Goal: Task Accomplishment & Management: Use online tool/utility

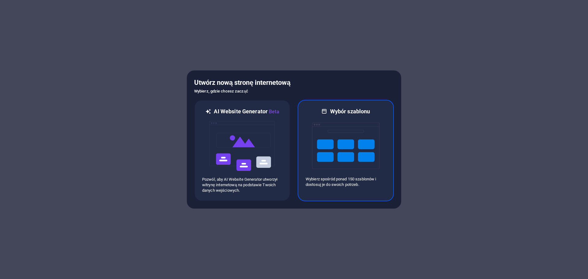
click at [345, 127] on img at bounding box center [345, 145] width 67 height 61
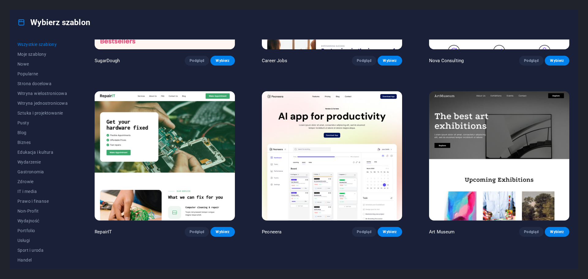
scroll to position [123, 0]
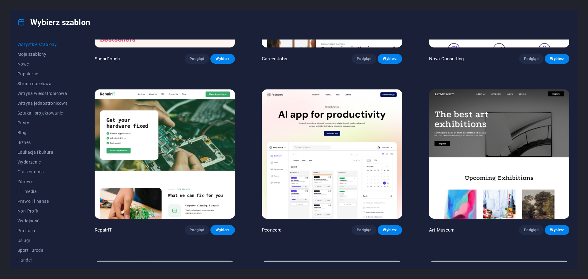
click at [217, 135] on img at bounding box center [165, 153] width 140 height 129
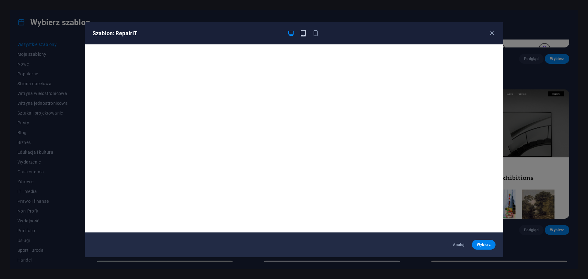
click at [301, 34] on icon "button" at bounding box center [303, 33] width 7 height 7
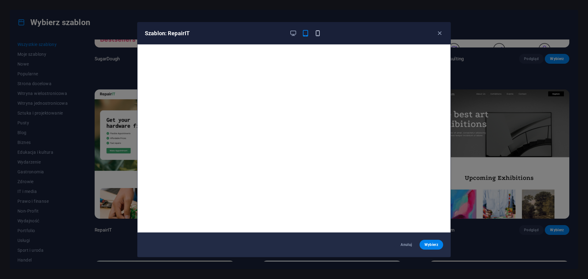
click at [316, 30] on icon "button" at bounding box center [317, 33] width 7 height 7
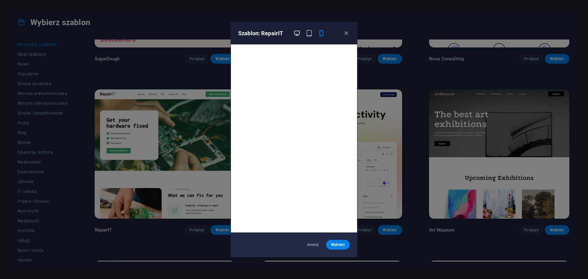
click at [297, 33] on icon "button" at bounding box center [297, 33] width 7 height 7
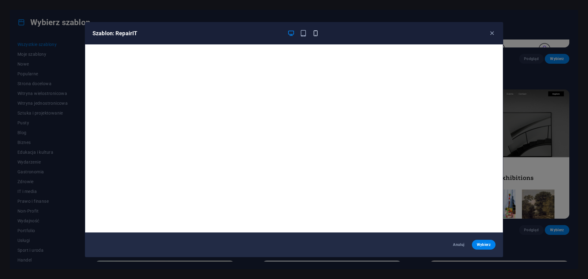
click at [317, 32] on icon "button" at bounding box center [315, 33] width 7 height 7
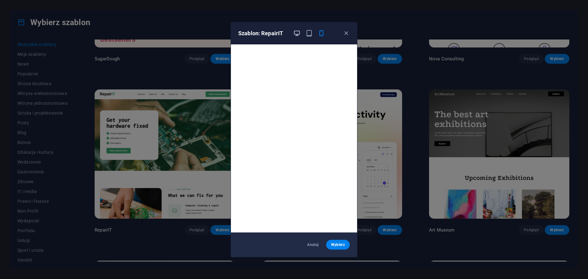
click at [299, 34] on icon "button" at bounding box center [297, 33] width 7 height 7
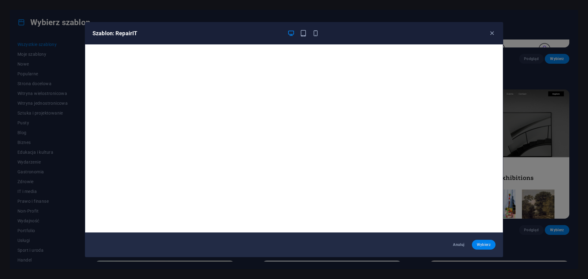
click at [478, 247] on span "Wybierz" at bounding box center [484, 244] width 14 height 5
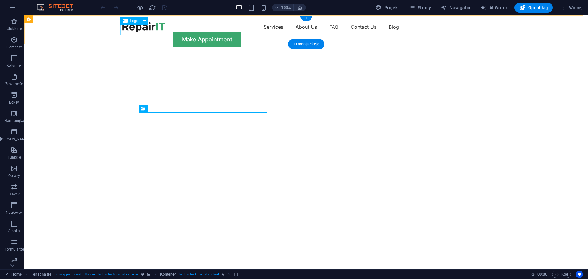
click at [140, 28] on div at bounding box center [144, 27] width 43 height 10
click at [153, 31] on div at bounding box center [144, 27] width 43 height 10
select select "px"
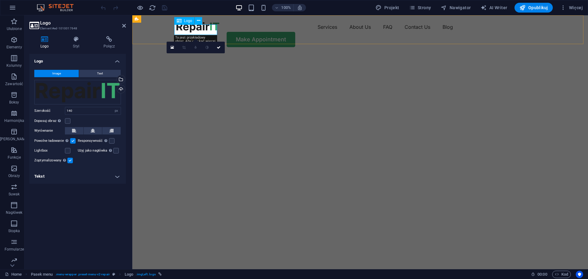
click at [193, 29] on div at bounding box center [197, 27] width 43 height 10
click at [90, 90] on div "Przeciągnij pliki tutaj, kliknij, aby wybrać pliki lub wybierz pliki z Plików l…" at bounding box center [77, 92] width 87 height 25
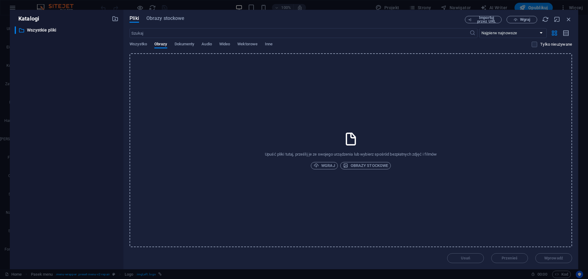
click at [55, 122] on div "​ Wszystkie pliki Wszystkie pliki" at bounding box center [67, 145] width 104 height 238
click at [34, 158] on div "​ Wszystkie pliki Wszystkie pliki" at bounding box center [67, 145] width 104 height 238
click at [567, 18] on icon "button" at bounding box center [569, 19] width 7 height 7
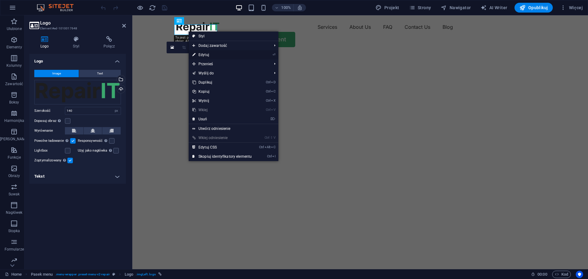
click at [206, 54] on link "⏎ Edytuj" at bounding box center [222, 54] width 67 height 9
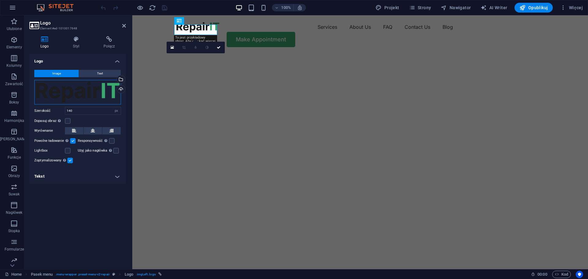
click at [106, 89] on div "Przeciągnij pliki tutaj, kliknij, aby wybrać pliki lub wybierz pliki z Plików l…" at bounding box center [77, 92] width 87 height 25
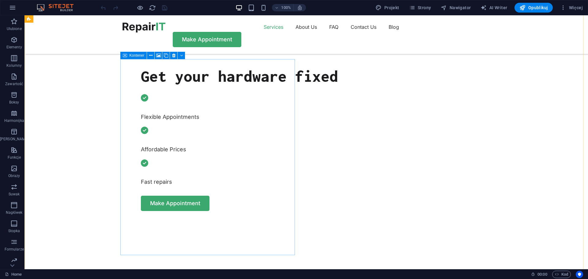
scroll to position [184, 0]
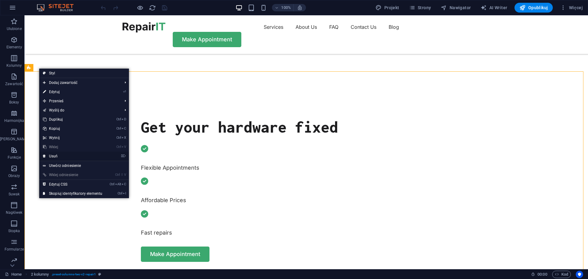
click at [60, 156] on link "⌦ Usuń" at bounding box center [72, 156] width 67 height 9
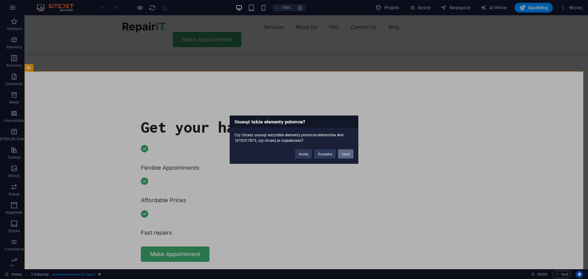
click at [350, 157] on button "Usuń" at bounding box center [345, 153] width 15 height 9
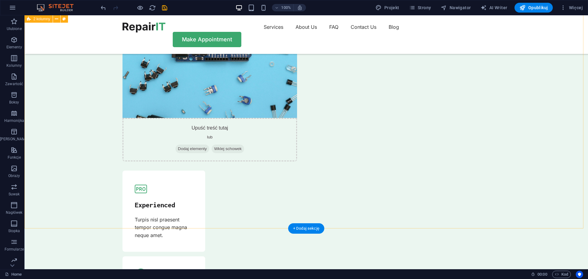
scroll to position [735, 0]
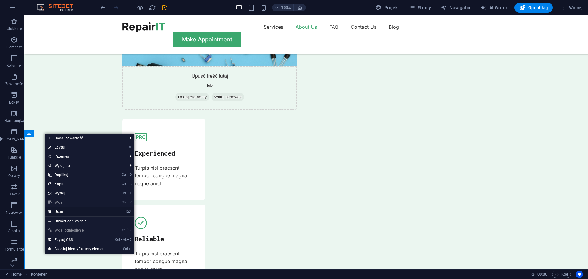
click at [59, 211] on link "⌦ Usuń" at bounding box center [78, 211] width 67 height 9
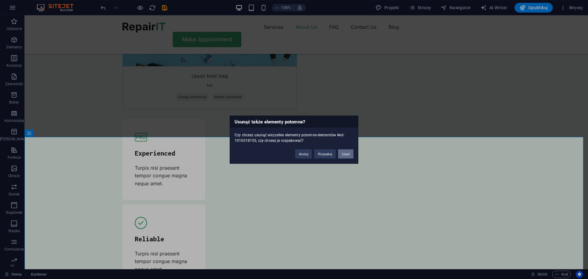
click at [348, 155] on button "Usuń" at bounding box center [345, 153] width 15 height 9
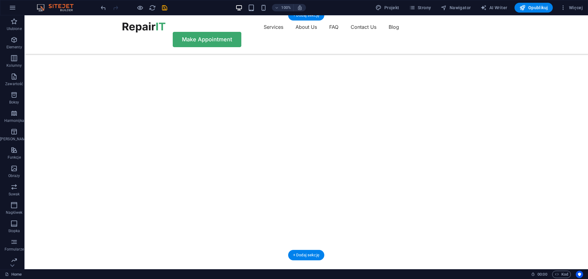
scroll to position [0, 0]
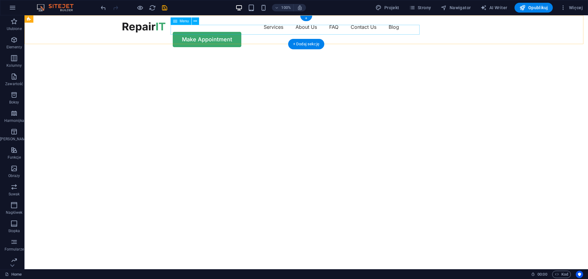
click at [358, 30] on nav "Services About Us FAQ Contact Us Blog" at bounding box center [307, 27] width 368 height 10
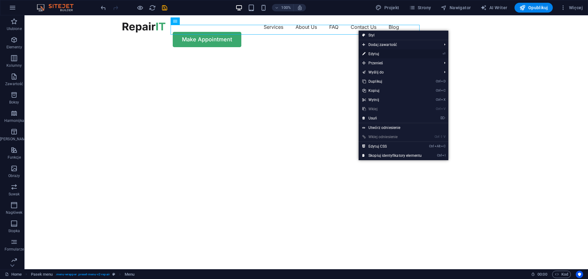
click at [376, 54] on link "⏎ Edytuj" at bounding box center [392, 53] width 67 height 9
select select "1"
select select
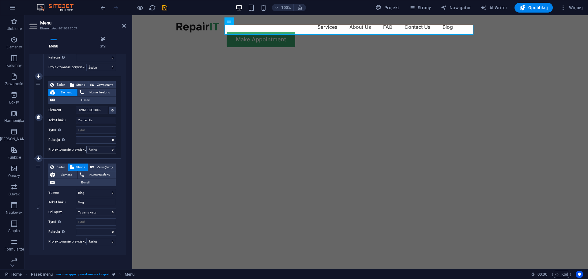
scroll to position [286, 0]
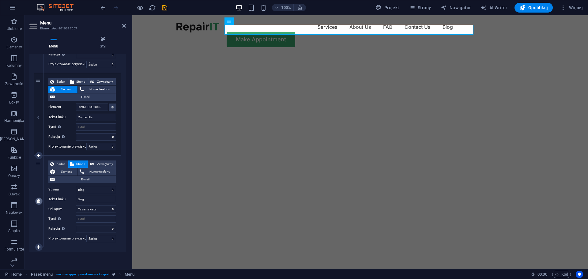
click at [36, 202] on link at bounding box center [38, 201] width 7 height 7
select select
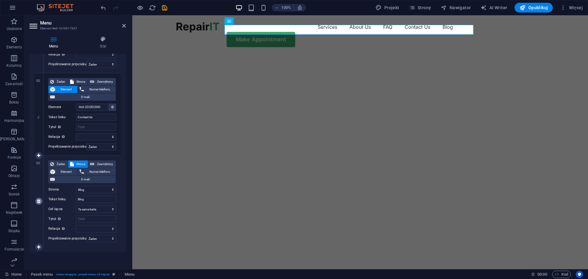
scroll to position [194, 0]
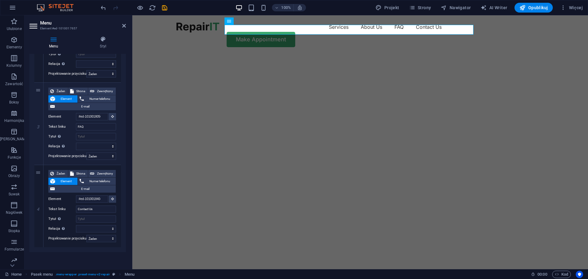
click at [194, 54] on img "1/2" at bounding box center [357, 54] width 451 height 0
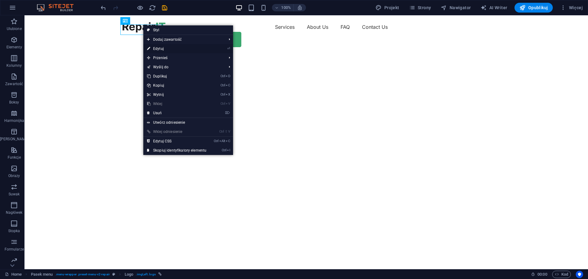
click at [171, 49] on link "⏎ Edytuj" at bounding box center [176, 48] width 67 height 9
select select "px"
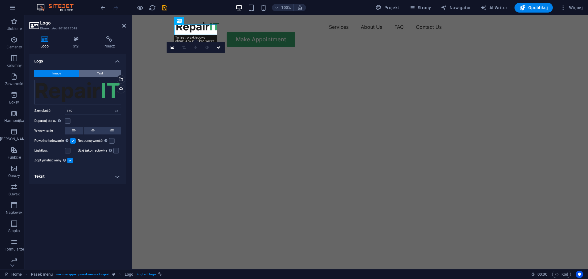
click at [95, 71] on button "Text" at bounding box center [100, 73] width 42 height 7
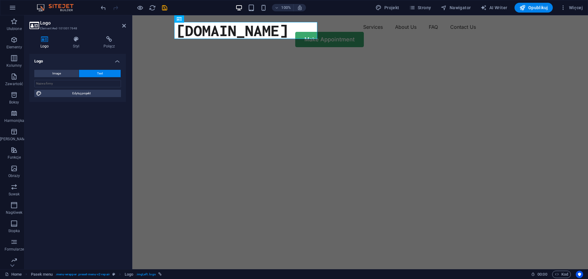
click at [342, 54] on img "1/2" at bounding box center [357, 54] width 451 height 0
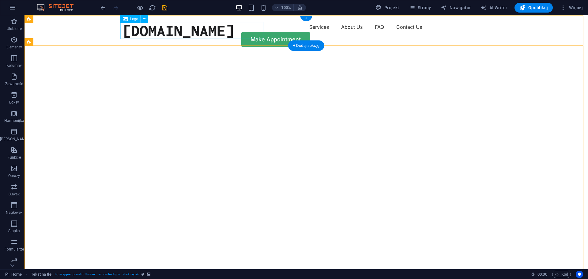
click at [123, 26] on div "[DOMAIN_NAME]" at bounding box center [179, 30] width 112 height 17
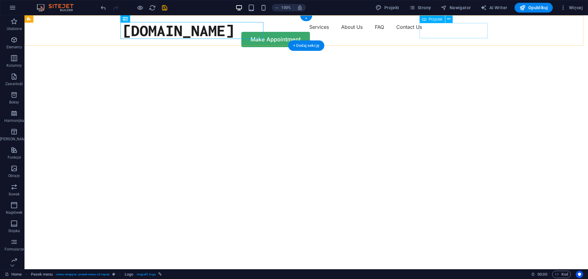
click at [460, 32] on div "Make Appointment" at bounding box center [307, 39] width 368 height 15
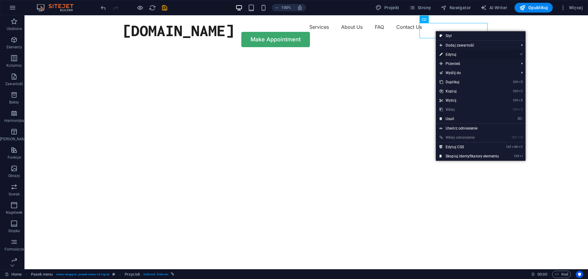
click at [460, 54] on link "⏎ Edytuj" at bounding box center [469, 54] width 67 height 9
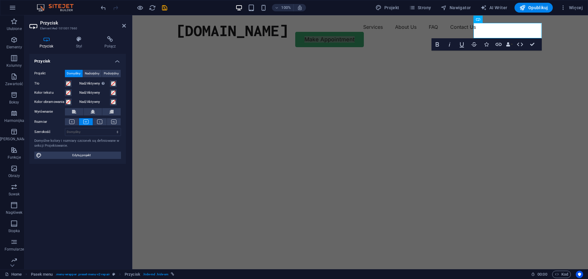
click at [47, 103] on label "Kolor obramowania" at bounding box center [49, 101] width 31 height 7
click at [65, 103] on button "Kolor obramowania" at bounding box center [68, 102] width 7 height 7
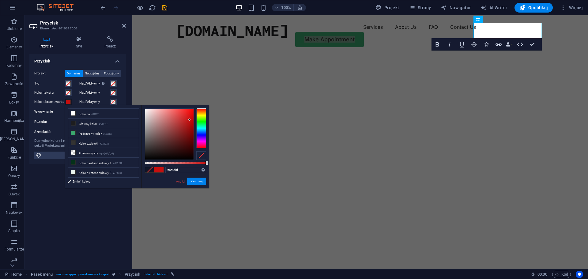
type input "#c60e0e"
click at [190, 120] on div at bounding box center [169, 134] width 48 height 51
click at [202, 184] on button "Zastosuj" at bounding box center [196, 181] width 19 height 7
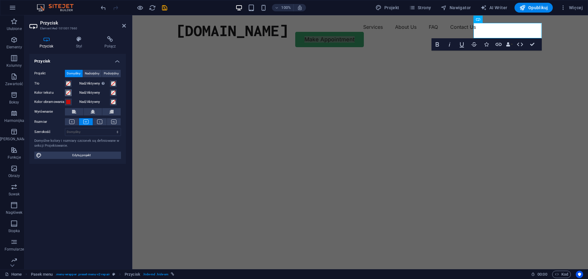
click at [69, 93] on span at bounding box center [68, 92] width 5 height 5
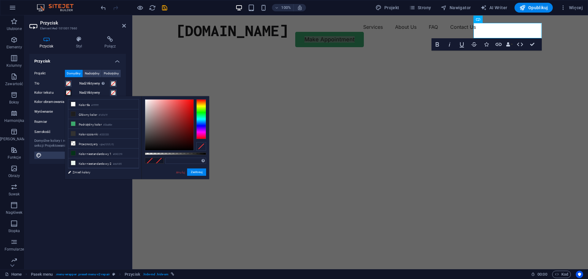
click at [69, 93] on span at bounding box center [68, 92] width 5 height 5
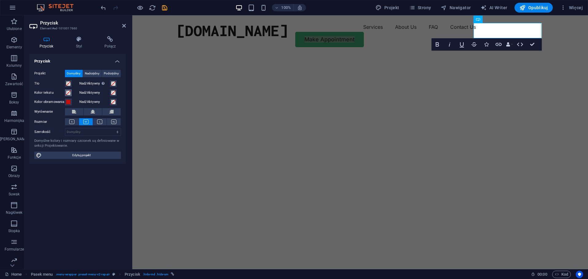
click at [69, 93] on span at bounding box center [68, 92] width 5 height 5
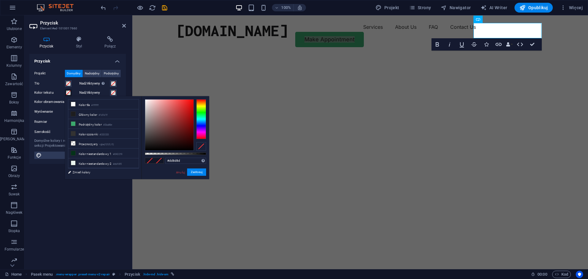
click at [162, 106] on div at bounding box center [169, 125] width 48 height 51
click at [161, 101] on div at bounding box center [169, 125] width 48 height 51
click at [188, 103] on div at bounding box center [169, 125] width 48 height 51
type input "#fd1616"
click at [189, 100] on div at bounding box center [169, 125] width 48 height 51
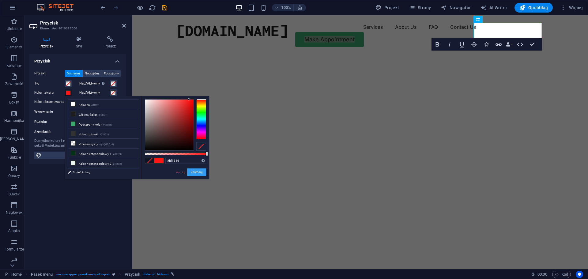
click at [203, 173] on button "Zastosuj" at bounding box center [196, 172] width 19 height 7
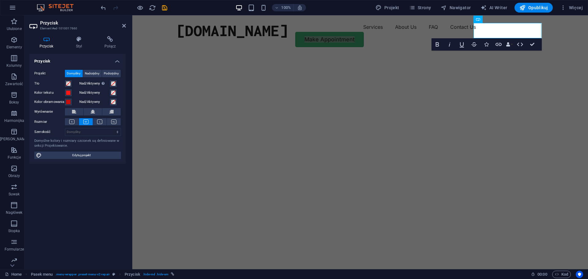
click at [112, 97] on div "Nad/Aktywny" at bounding box center [100, 101] width 44 height 8
click at [114, 92] on span at bounding box center [113, 92] width 5 height 5
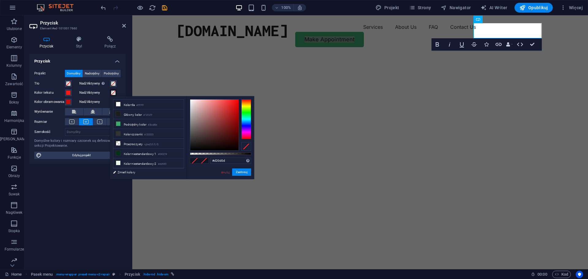
click at [235, 108] on div at bounding box center [214, 125] width 48 height 51
click at [325, 54] on img "1/2" at bounding box center [357, 54] width 451 height 0
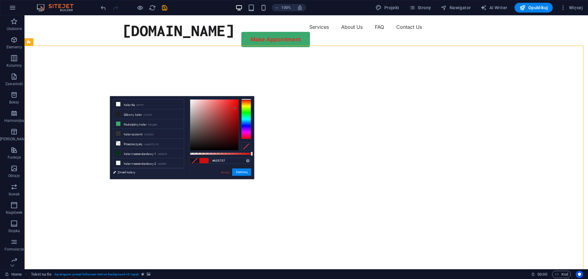
click at [196, 130] on div at bounding box center [214, 125] width 48 height 51
type input "#aba4a4"
click at [192, 116] on div at bounding box center [214, 125] width 48 height 51
click at [244, 171] on button "Zastosuj" at bounding box center [241, 172] width 19 height 7
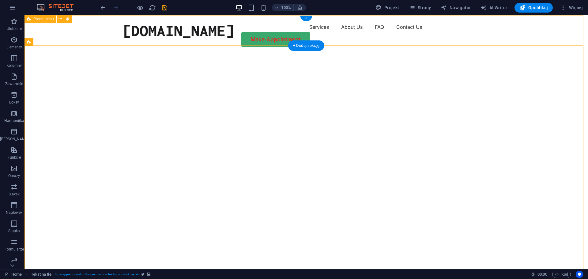
click at [89, 37] on div "ourouboros-eu.com Menu Services About Us FAQ Contact Us Make Appointment" at bounding box center [307, 34] width 564 height 39
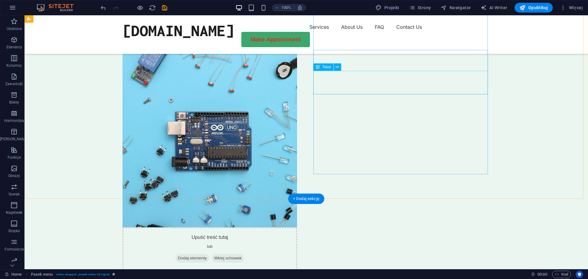
scroll to position [674, 0]
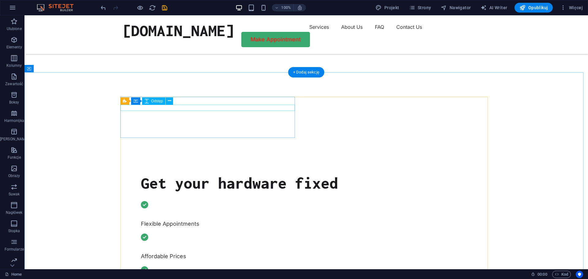
scroll to position [0, 0]
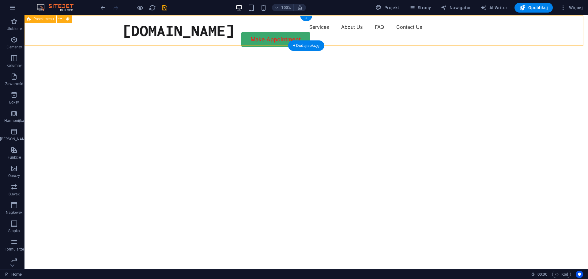
click at [506, 30] on div "ourouboros-eu.com Menu Services About Us FAQ Contact Us Make Appointment" at bounding box center [307, 34] width 564 height 39
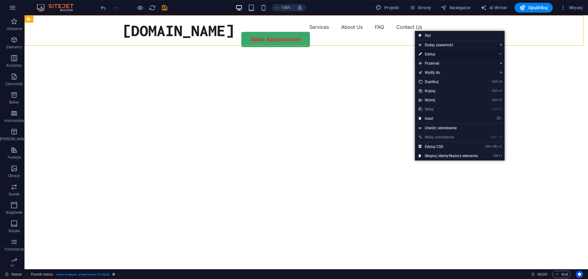
click at [441, 54] on link "⏎ Edytuj" at bounding box center [448, 54] width 67 height 9
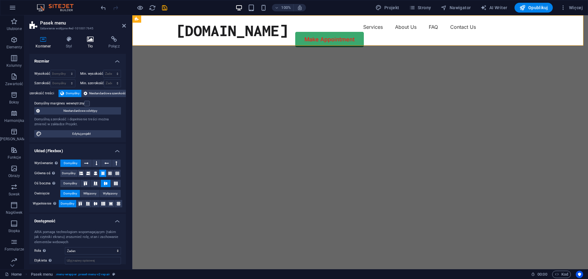
click at [93, 44] on h4 "Tło" at bounding box center [91, 42] width 21 height 13
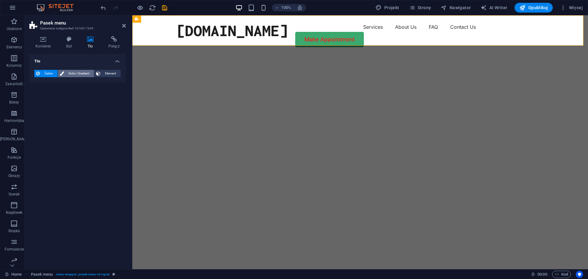
click at [77, 71] on span "Kolor / Gradient" at bounding box center [79, 73] width 26 height 7
click at [62, 82] on span "Gradient" at bounding box center [58, 85] width 15 height 9
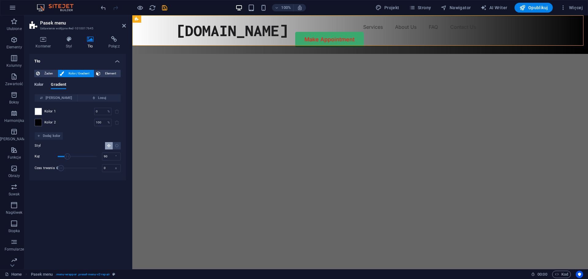
click at [36, 84] on span "Kolor" at bounding box center [38, 85] width 9 height 9
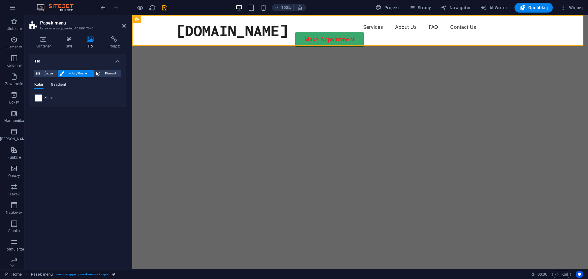
click at [53, 85] on span "Gradient" at bounding box center [58, 85] width 15 height 9
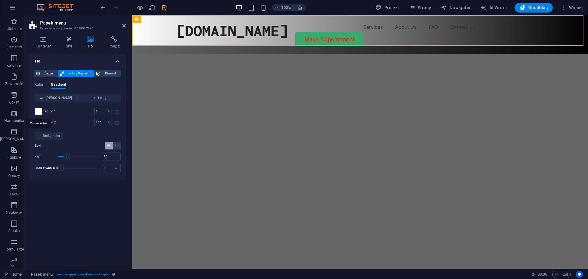
click at [39, 112] on span at bounding box center [38, 111] width 7 height 7
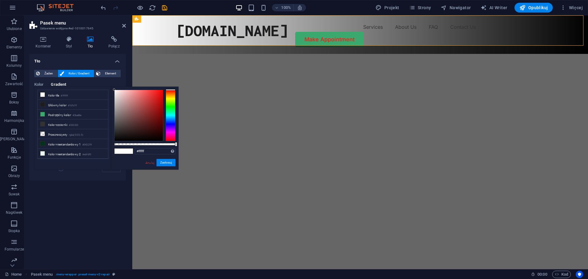
click at [162, 142] on div "#ffffff Obsługiwane formaty #0852ed rgb(8, 82, 237) rgba(8, 82, 237, 90%) hsv(2…" at bounding box center [145, 173] width 68 height 172
drag, startPoint x: 162, startPoint y: 142, endPoint x: 160, endPoint y: 135, distance: 6.8
click at [162, 142] on div "#ffffff Obsługiwane formaty #0852ed rgb(8, 82, 237) rgba(8, 82, 237, 90%) hsv(2…" at bounding box center [145, 173] width 68 height 172
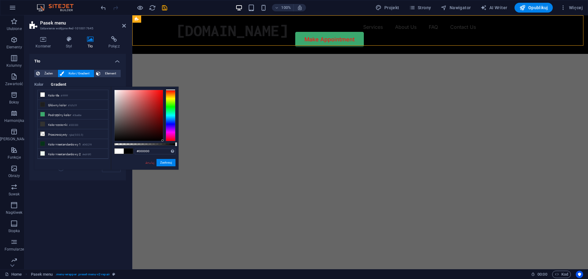
drag, startPoint x: 161, startPoint y: 138, endPoint x: 170, endPoint y: 146, distance: 11.9
click at [170, 146] on div "#000000 Obsługiwane formaty #0852ed rgb(8, 82, 237) rgba(8, 82, 237, 90%) hsv(2…" at bounding box center [145, 173] width 68 height 172
click at [161, 160] on button "Zastosuj" at bounding box center [166, 162] width 19 height 7
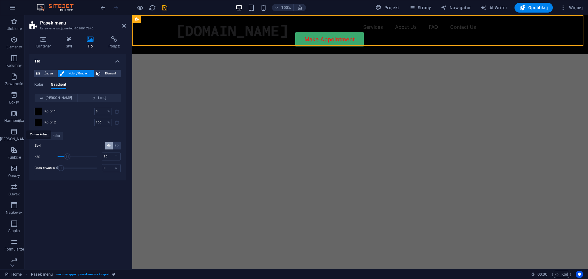
click at [37, 124] on span at bounding box center [38, 122] width 7 height 7
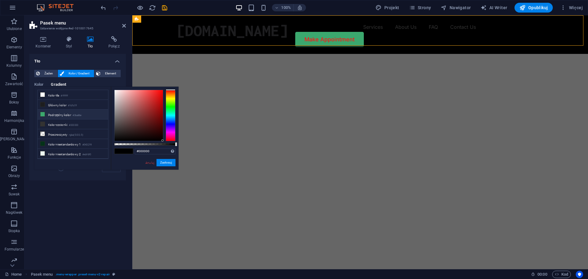
click at [52, 116] on li "Podrzędny kolor #3ba86e" at bounding box center [73, 115] width 70 height 10
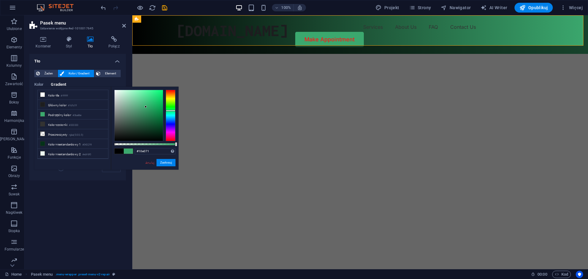
click at [159, 96] on div at bounding box center [139, 115] width 48 height 51
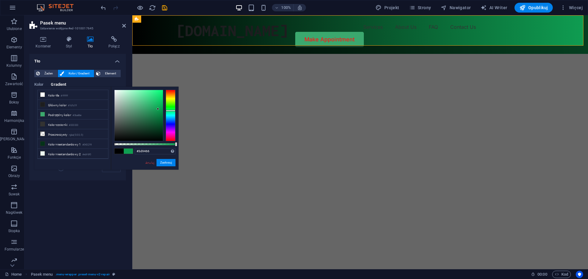
drag, startPoint x: 161, startPoint y: 95, endPoint x: 139, endPoint y: 110, distance: 26.3
click at [141, 111] on div at bounding box center [139, 115] width 48 height 51
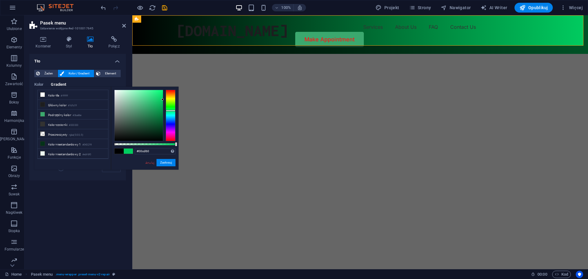
drag, startPoint x: 139, startPoint y: 110, endPoint x: 165, endPoint y: 100, distance: 27.5
click at [165, 100] on div at bounding box center [144, 115] width 61 height 51
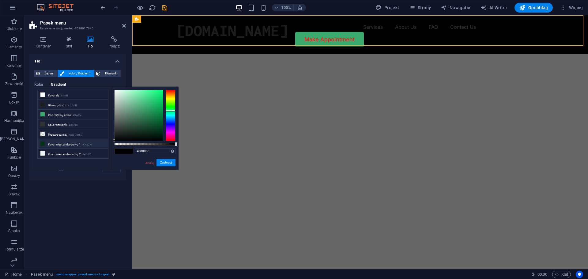
drag, startPoint x: 163, startPoint y: 99, endPoint x: 106, endPoint y: 146, distance: 74.4
click at [108, 146] on div "less Kolor tła #ffffff Główny kolor #1d1d1f Podrzędny kolor #3ba86e Kolor czcio…" at bounding box center [106, 128] width 144 height 83
click at [32, 108] on div "Żaden Kolor / Gradient Element Rozciągnij tło do pełnej szerokości Kolor nakład…" at bounding box center [77, 123] width 97 height 116
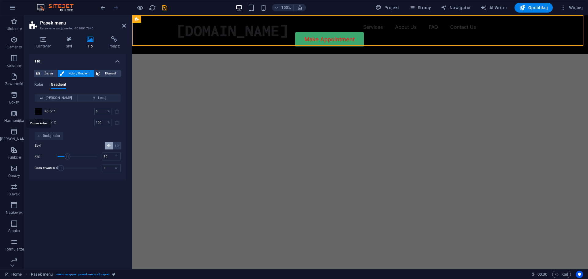
click at [39, 109] on span at bounding box center [38, 111] width 7 height 7
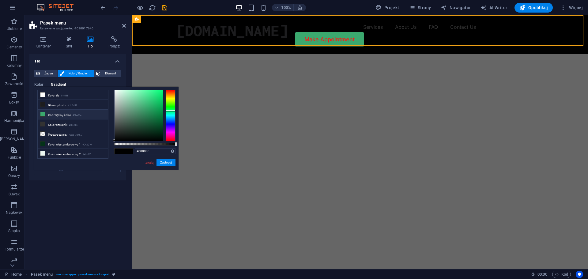
click at [44, 114] on icon at bounding box center [42, 114] width 4 height 4
type input "#3ba86e"
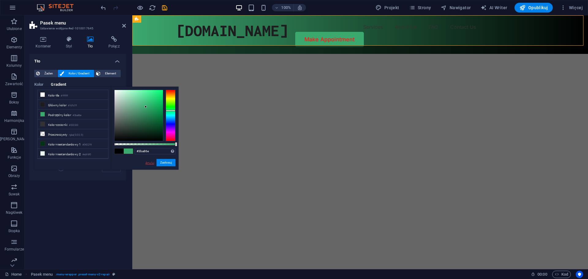
click at [146, 162] on link "Anuluj" at bounding box center [150, 163] width 10 height 5
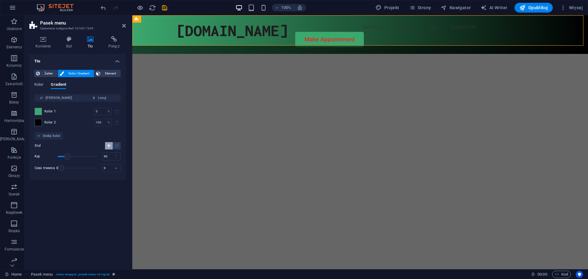
click at [104, 196] on div "Tło Żaden Kolor / Gradient Element Rozciągnij tło do pełnej szerokości Kolor na…" at bounding box center [77, 159] width 97 height 210
click at [221, 30] on div "[DOMAIN_NAME]" at bounding box center [232, 30] width 112 height 17
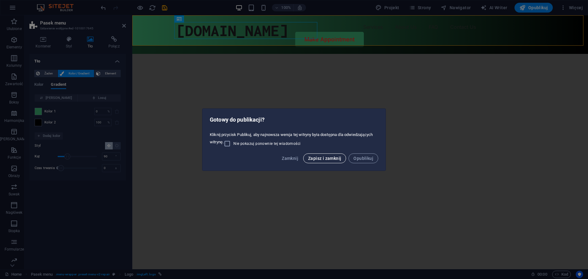
click at [311, 161] on button "Zapisz i zamknij" at bounding box center [324, 158] width 43 height 10
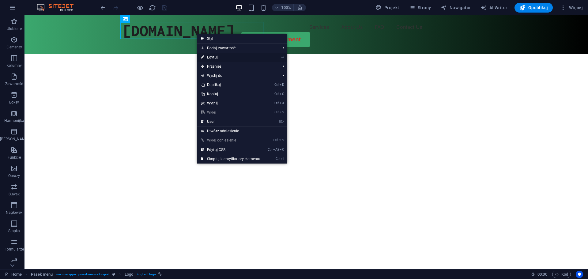
click at [219, 57] on link "⏎ Edytuj" at bounding box center [230, 57] width 67 height 9
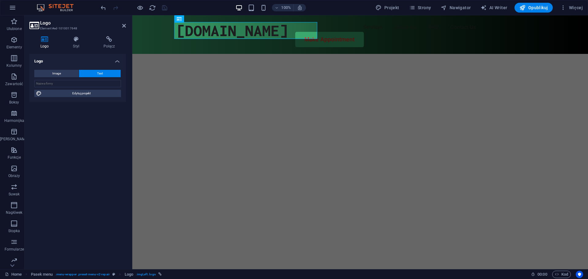
click at [92, 71] on button "Text" at bounding box center [100, 73] width 42 height 7
click at [76, 42] on icon at bounding box center [76, 39] width 28 height 6
